Goal: Ask a question: Seek information or help from site administrators or community

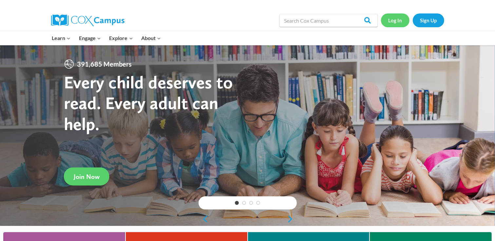
click at [393, 19] on link "Log In" at bounding box center [395, 19] width 29 height 13
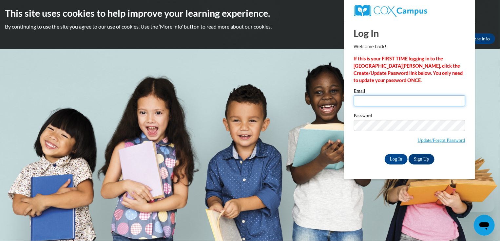
click at [368, 103] on input "Email" at bounding box center [409, 100] width 111 height 11
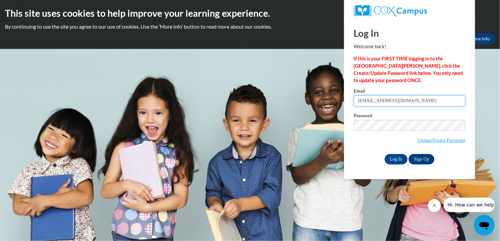
type input "awesomeaunt99@gmail.com"
click at [359, 146] on span "Update/Forgot Password" at bounding box center [409, 133] width 111 height 27
click at [398, 157] on input "Log In" at bounding box center [396, 159] width 23 height 10
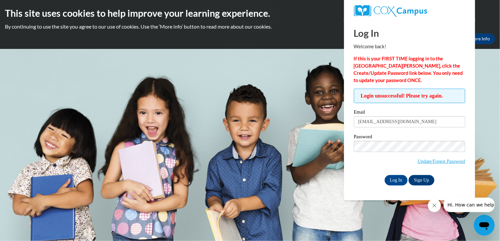
click at [483, 221] on icon "Open messaging window" at bounding box center [484, 225] width 12 height 12
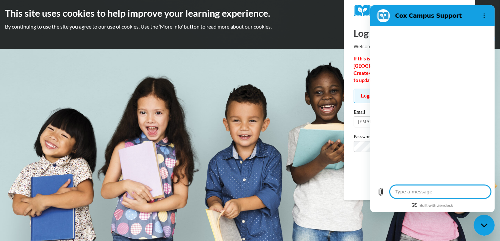
type textarea "x"
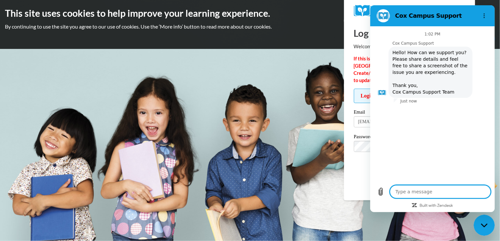
click at [412, 189] on textarea at bounding box center [440, 191] width 101 height 13
type textarea "I"
type textarea "x"
type textarea "I"
type textarea "x"
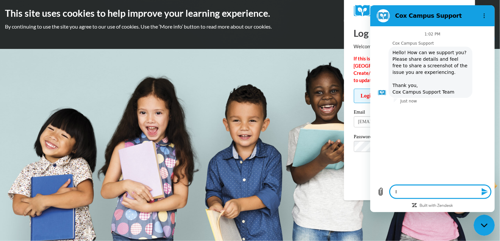
type textarea "I h"
type textarea "x"
type textarea "I ha"
type textarea "x"
type textarea "I hav"
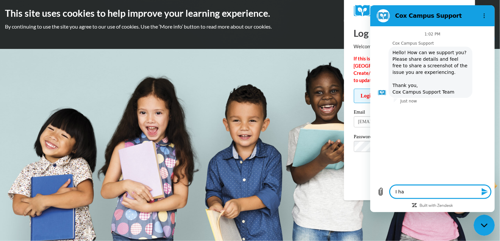
type textarea "x"
type textarea "I have"
type textarea "x"
type textarea "I have"
type textarea "x"
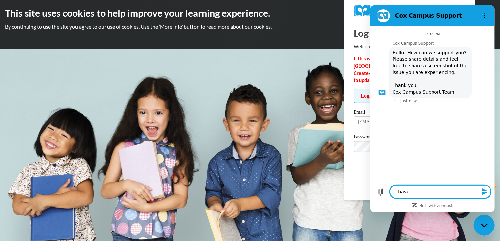
type textarea "I have t"
type textarea "x"
type textarea "I have tr"
type textarea "x"
type textarea "I have tri"
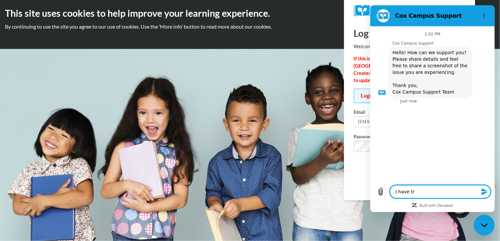
type textarea "x"
type textarea "I have trie"
type textarea "x"
type textarea "I have tried"
type textarea "x"
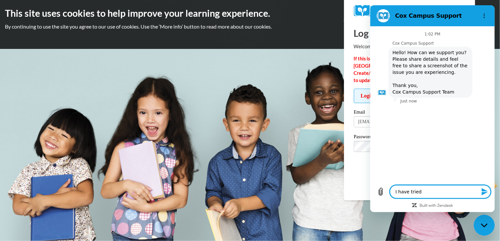
type textarea "I have tried"
type textarea "x"
type textarea "I have tried 3"
type textarea "x"
type textarea "I have tried 3"
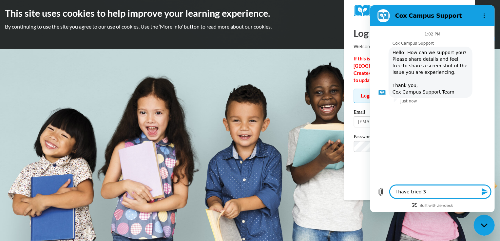
type textarea "x"
type textarea "I have tried 3 t"
type textarea "x"
type textarea "I have tried 3 ti"
type textarea "x"
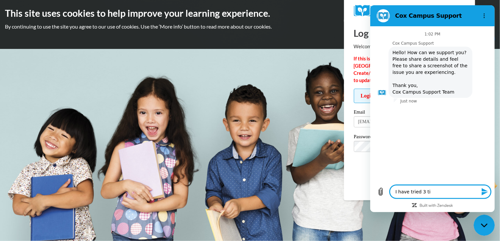
type textarea "I have tried 3 tim"
type textarea "x"
type textarea "I have tried 3 time"
type textarea "x"
type textarea "I have tried 3 times"
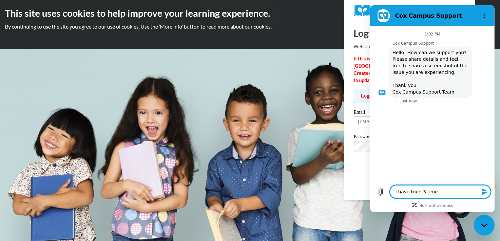
type textarea "x"
type textarea "I have tried 3 times"
type textarea "x"
type textarea "I have tried 3 times t"
type textarea "x"
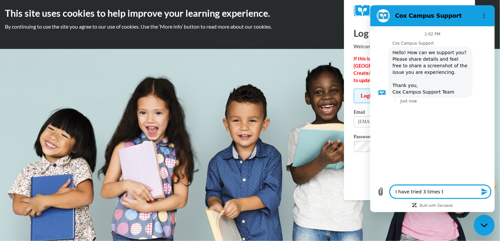
type textarea "I have tried 3 times to"
type textarea "x"
type textarea "I have tried 3 times to"
type textarea "x"
type textarea "I have tried 3 times to u"
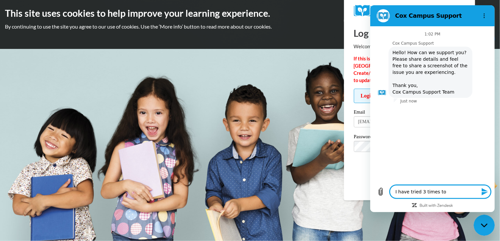
type textarea "x"
type textarea "I have tried 3 times to up"
type textarea "x"
type textarea "I have tried 3 times to upd"
type textarea "x"
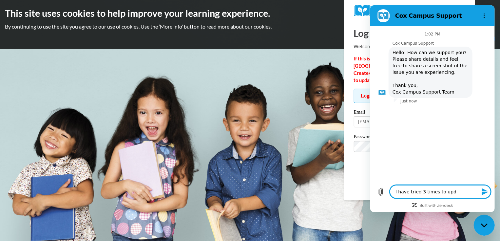
type textarea "I have tried 3 times to upda"
type textarea "x"
type textarea "I have tried 3 times to updat"
type textarea "x"
type textarea "I have tried 3 times to update"
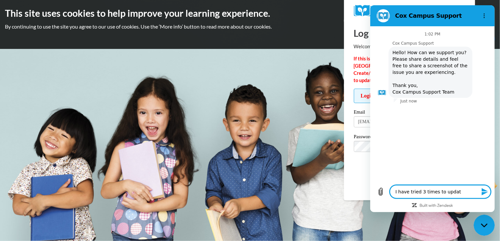
type textarea "x"
type textarea "I have tried 3 times to update"
type textarea "x"
type textarea "I have tried 3 times to update m"
type textarea "x"
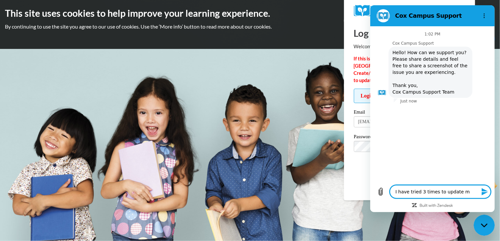
type textarea "I have tried 3 times to update my"
type textarea "x"
type textarea "I have tried 3 times to update my"
type textarea "x"
type textarea "I have tried 3 times to update my p"
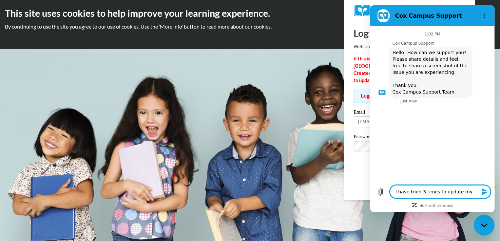
type textarea "x"
type textarea "I have tried 3 times to update my pa"
type textarea "x"
type textarea "I have tried 3 times to update my pas"
type textarea "x"
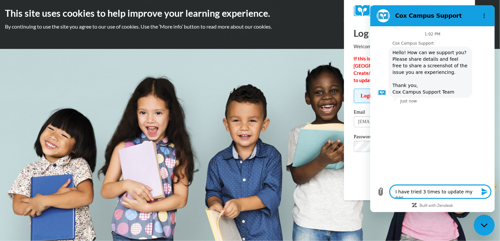
type textarea "I have tried 3 times to update my pass"
type textarea "x"
type textarea "I have tried 3 times to update my passw"
type textarea "x"
type textarea "I have tried 3 times to update my passwo"
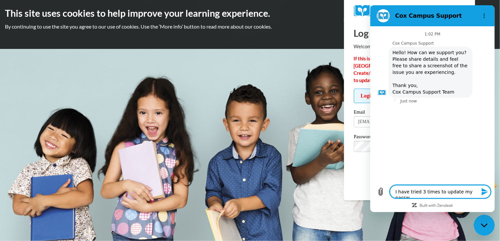
type textarea "x"
type textarea "I have tried 3 times to update my passwor"
type textarea "x"
type textarea "I have tried 3 times to update my password"
type textarea "x"
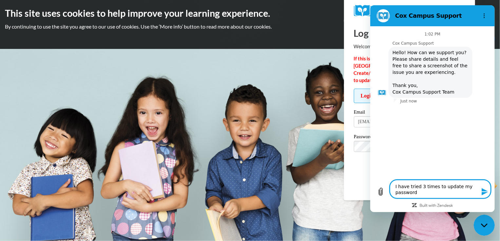
type textarea "I have tried 3 times to update my password"
type textarea "x"
type textarea "I have tried 3 times to update my password a"
type textarea "x"
type textarea "I have tried 3 times to update my password an"
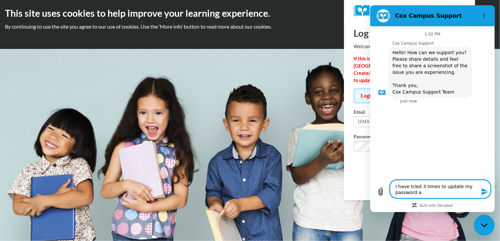
type textarea "x"
type textarea "I have tried 3 times to update my password ans"
type textarea "x"
type textarea "I have tried 3 times to update my password ans"
type textarea "x"
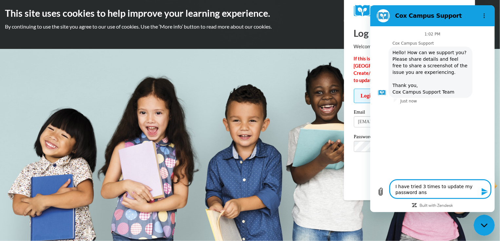
type textarea "I have tried 3 times to update my password ans s"
type textarea "x"
type textarea "I have tried 3 times to update my password ans"
type textarea "x"
type textarea "I have tried 3 times to update my password ans"
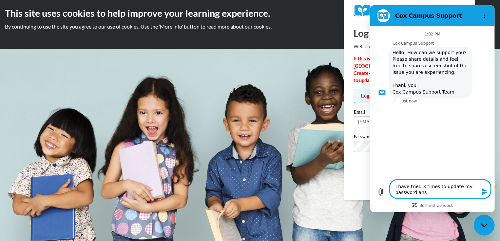
type textarea "x"
type textarea "I have tried 3 times to update my password ansd"
type textarea "x"
type textarea "I have tried 3 times to update my password ans"
type textarea "x"
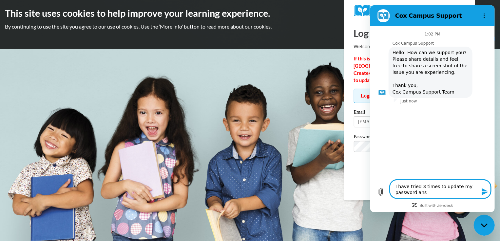
type textarea "I have tried 3 times to update my password an"
type textarea "x"
type textarea "I have tried 3 times to update my password and"
type textarea "x"
type textarea "I have tried 3 times to update my password and"
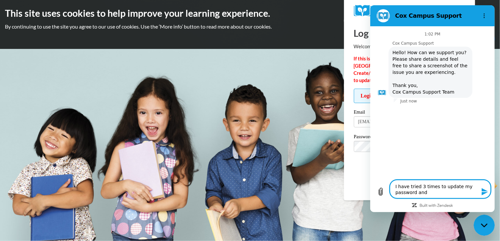
type textarea "x"
type textarea "I have tried 3 times to update my password and s"
type textarea "x"
type textarea "I have tried 3 times to update my password and si"
type textarea "x"
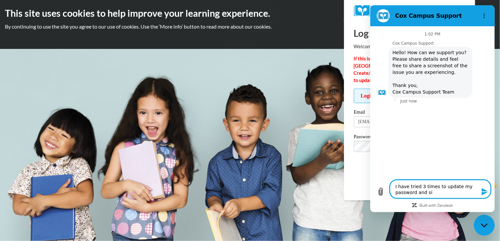
type textarea "I have tried 3 times to update my password and sig"
type textarea "x"
type textarea "I have tried 3 times to update my password and sign"
type textarea "x"
type textarea "I have tried 3 times to update my password and signi"
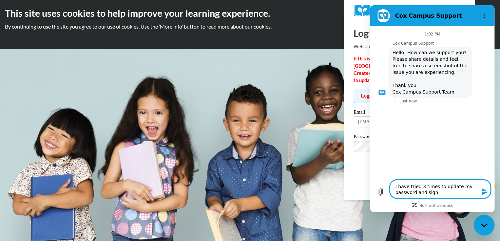
type textarea "x"
type textarea "I have tried 3 times to update my password and signin"
type textarea "x"
type textarea "I have tried 3 times to update my password and signin."
type textarea "x"
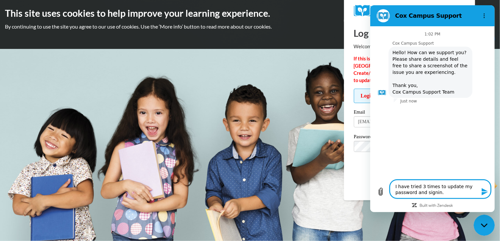
type textarea "I have tried 3 times to update my password and signin."
type textarea "x"
type textarea "I have tried 3 times to update my password and signin."
type textarea "x"
type textarea "I have tried 3 times to update my password and signin"
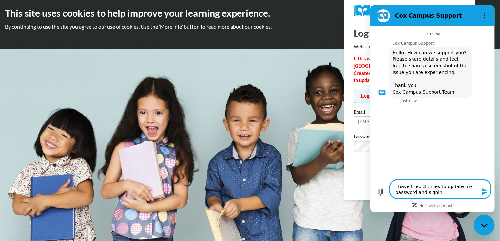
type textarea "x"
type textarea "I have tried 3 times to update my password and signi"
type textarea "x"
type textarea "I have tried 3 times to update my password and sign"
type textarea "x"
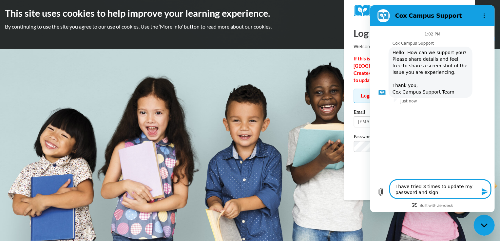
type textarea "I have tried 3 times to update my password and sign"
type textarea "x"
type textarea "I have tried 3 times to update my password and sign i"
type textarea "x"
type textarea "I have tried 3 times to update my password and sign in"
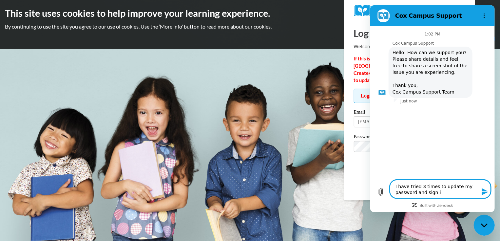
type textarea "x"
type textarea "I have tried 3 times to update my password and sign in."
type textarea "x"
type textarea "I have tried 3 times to update my password and sign in."
type textarea "x"
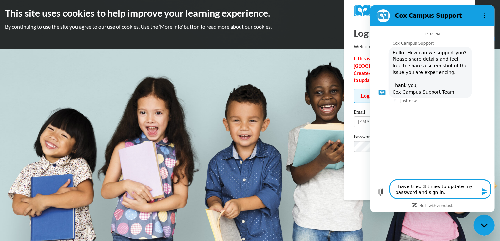
type textarea "I have tried 3 times to update my password and sign in. I"
type textarea "x"
type textarea "I have tried 3 times to update my password and sign in. I"
type textarea "x"
type textarea "I have tried 3 times to update my password and sign in. I h"
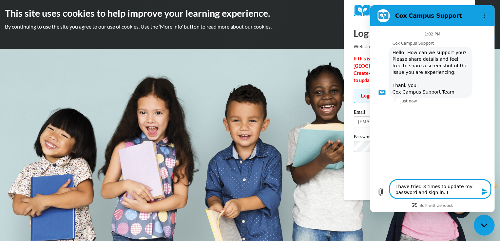
type textarea "x"
type textarea "I have tried 3 times to update my password and sign in. I ha"
type textarea "x"
type textarea "I have tried 3 times to update my password and sign in. I hav"
type textarea "x"
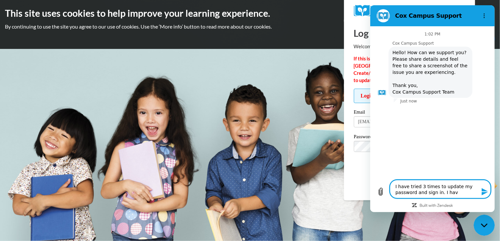
type textarea "I have tried 3 times to update my password and sign in. I have"
type textarea "x"
type textarea "I have tried 3 times to update my password and sign in. I have"
type textarea "x"
type textarea "I have tried 3 times to update my password and sign in. I have f"
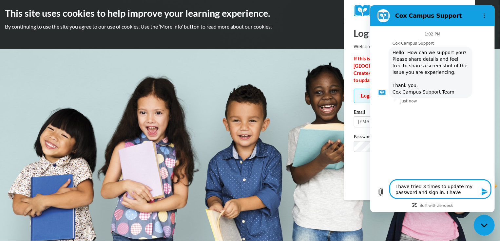
type textarea "x"
type textarea "I have tried 3 times to update my password and sign in. I have fo"
type textarea "x"
type textarea "I have tried 3 times to update my password and sign in. I have fol"
type textarea "x"
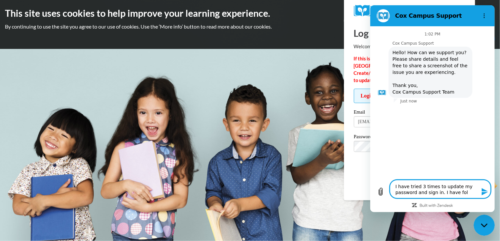
type textarea "I have tried 3 times to update my password and sign in. I have foll"
type textarea "x"
type textarea "I have tried 3 times to update my password and sign in. I have follo"
type textarea "x"
type textarea "I have tried 3 times to update my password and sign in. I have follow"
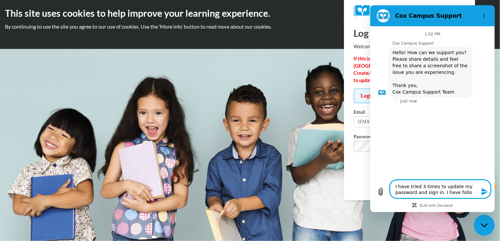
type textarea "x"
type textarea "I have tried 3 times to update my password and sign in. I have followe"
type textarea "x"
type textarea "I have tried 3 times to update my password and sign in. I have followed"
type textarea "x"
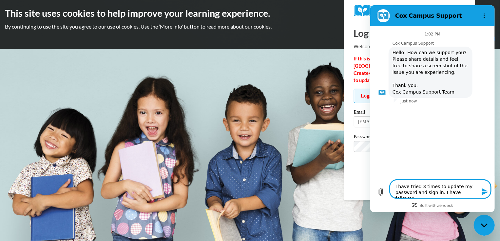
type textarea "I have tried 3 times to update my password and sign in. I have followed"
type textarea "x"
type textarea "I have tried 3 times to update my password and sign in. I have followed t"
type textarea "x"
type textarea "I have tried 3 times to update my password and sign in. I have followed th"
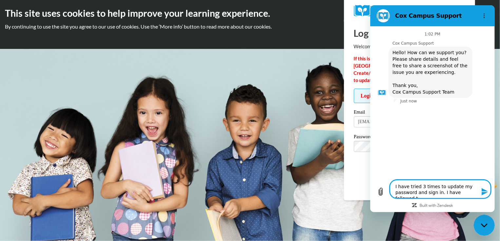
type textarea "x"
type textarea "I have tried 3 times to update my password and sign in. I have followed the"
type textarea "x"
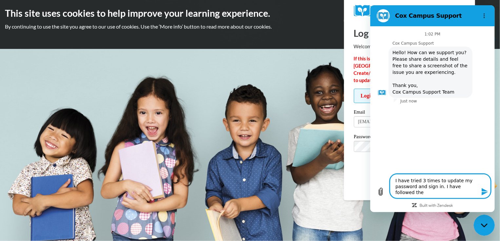
type textarea "I have tried 3 times to update my password and sign in. I have followed the"
type textarea "x"
type textarea "I have tried 3 times to update my password and sign in. I have followed the d"
type textarea "x"
type textarea "I have tried 3 times to update my password and sign in. I have followed the di"
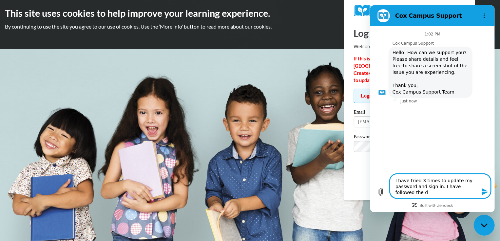
type textarea "x"
type textarea "I have tried 3 times to update my password and sign in. I have followed the dir"
type textarea "x"
type textarea "I have tried 3 times to update my password and sign in. I have followed the dire"
type textarea "x"
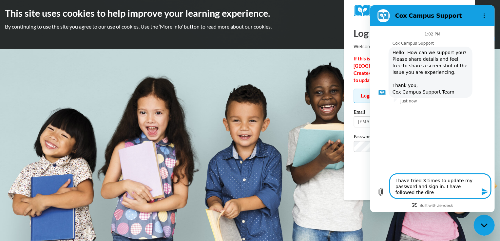
type textarea "I have tried 3 times to update my password and sign in. I have followed the dir…"
type textarea "x"
type textarea "I have tried 3 times to update my password and sign in. I have followed the dir…"
type textarea "x"
type textarea "I have tried 3 times to update my password and sign in. I have followed the dir…"
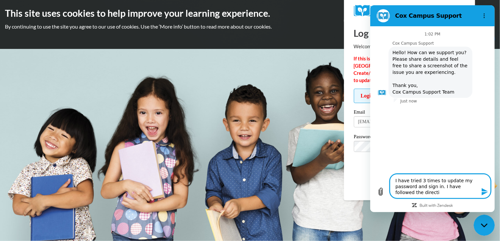
type textarea "x"
type textarea "I have tried 3 times to update my password and sign in. I have followed the dir…"
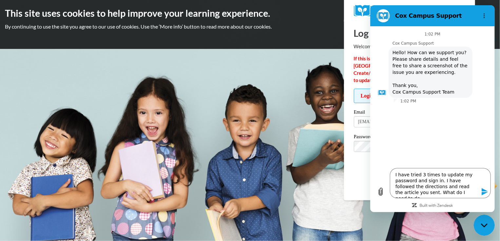
click at [484, 191] on icon "Send message" at bounding box center [485, 191] width 6 height 7
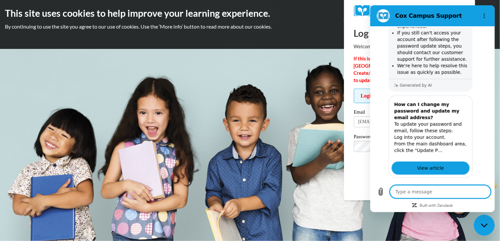
scroll to position [160, 0]
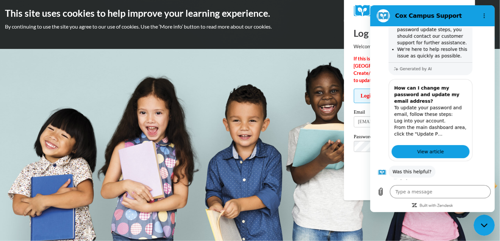
drag, startPoint x: 484, startPoint y: 191, endPoint x: 381, endPoint y: 180, distance: 103.8
click at [381, 180] on div "1:02 PM Cox Campus Support Cox Campus Support says: Hello! How can we support y…" at bounding box center [432, 103] width 125 height 155
click at [410, 191] on textarea at bounding box center [440, 191] width 101 height 13
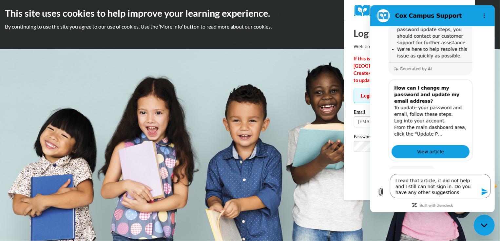
click at [484, 191] on icon "Send message" at bounding box center [485, 191] width 6 height 7
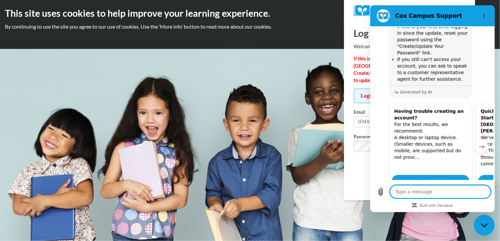
scroll to position [406, 0]
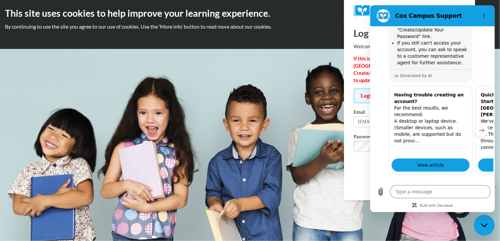
click at [473, 199] on button "No" at bounding box center [479, 205] width 18 height 12
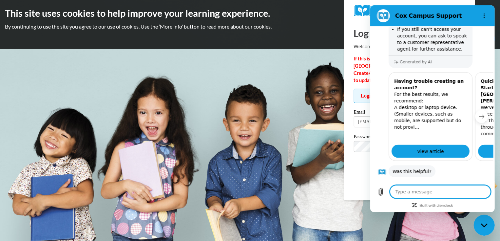
scroll to position [419, 0]
click at [402, 192] on textarea at bounding box center [440, 191] width 101 height 13
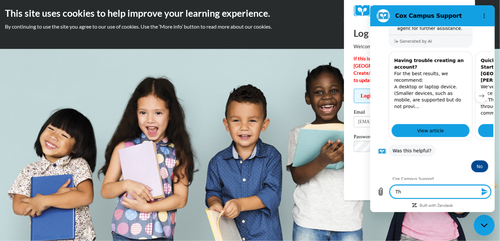
scroll to position [456, 0]
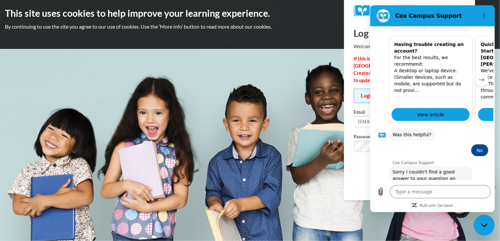
click at [455, 206] on button "Talk to a human" at bounding box center [467, 215] width 44 height 19
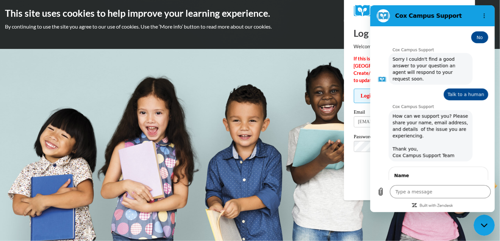
scroll to position [568, 0]
click at [466, 204] on span "Next" at bounding box center [471, 208] width 11 height 8
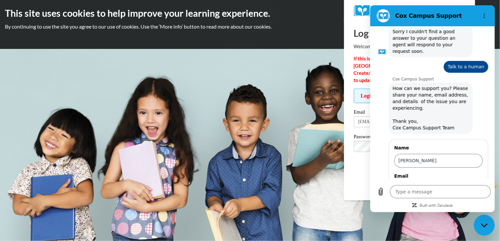
click at [414, 182] on input "Email" at bounding box center [438, 189] width 89 height 14
click at [383, 156] on div "Name Lisa Flatford Email awesomeaunt99@gmail.com 2 of 2 Send" at bounding box center [435, 179] width 117 height 82
click at [466, 204] on span "Send" at bounding box center [471, 208] width 11 height 8
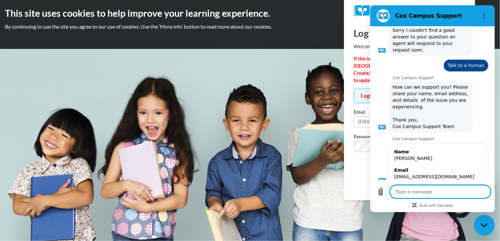
scroll to position [599, 0]
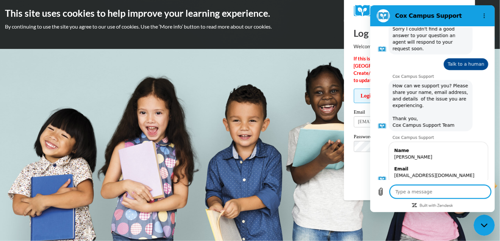
click at [406, 193] on textarea at bounding box center [440, 191] width 101 height 13
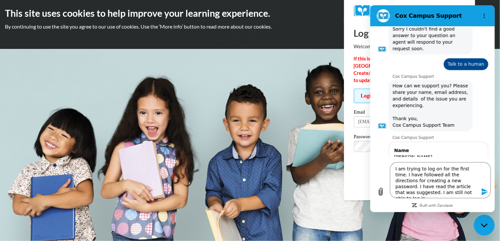
click at [484, 191] on icon "Send message" at bounding box center [485, 192] width 8 height 8
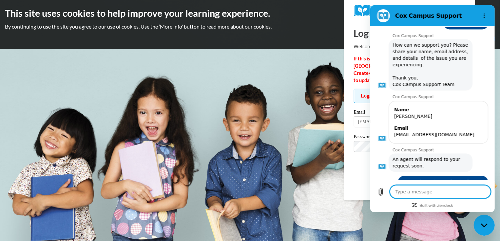
scroll to position [641, 0]
